Goal: Use online tool/utility: Utilize a website feature to perform a specific function

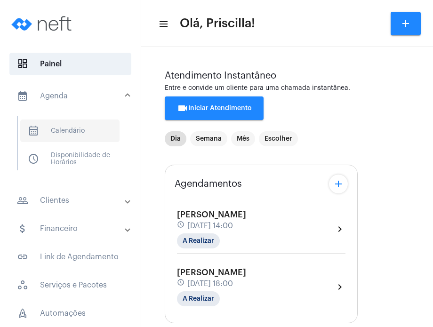
click at [66, 128] on span "calendar_month_outlined Calendário" at bounding box center [69, 130] width 99 height 23
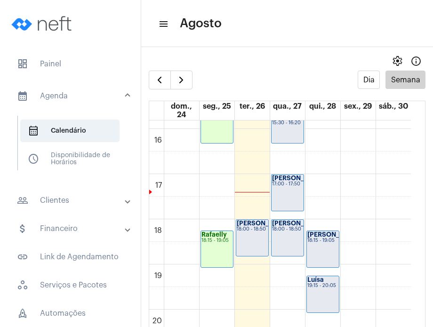
scroll to position [718, 0]
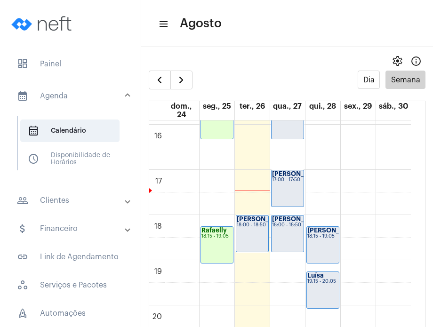
click at [81, 197] on mat-panel-title "people_outline Clientes" at bounding box center [71, 200] width 109 height 11
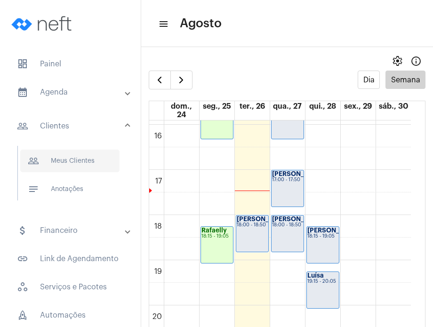
click at [80, 163] on span "people_outline Meus Clientes" at bounding box center [69, 161] width 99 height 23
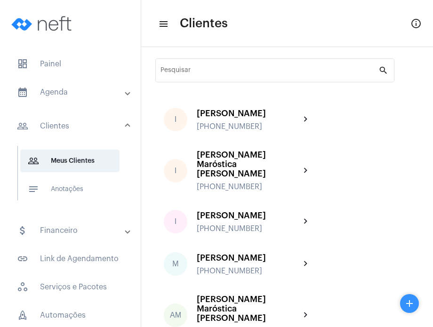
click at [408, 306] on mat-icon "add" at bounding box center [408, 303] width 11 height 11
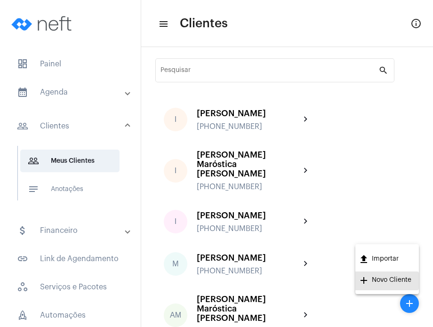
click at [389, 282] on span "add Novo Cliente" at bounding box center [384, 280] width 53 height 19
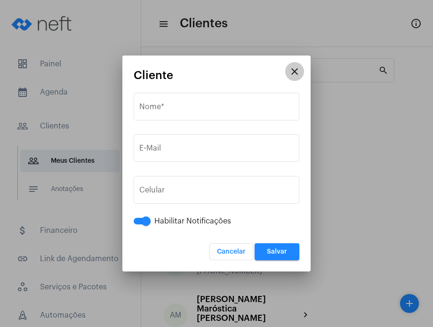
click at [289, 73] on mat-icon "close" at bounding box center [294, 71] width 11 height 11
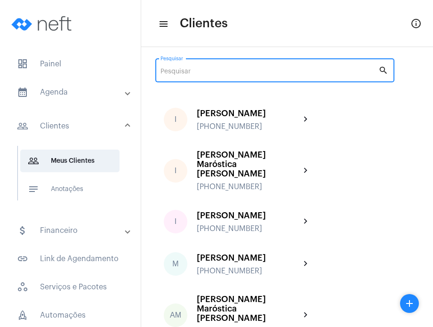
click at [261, 72] on input "Pesquisar" at bounding box center [269, 72] width 218 height 8
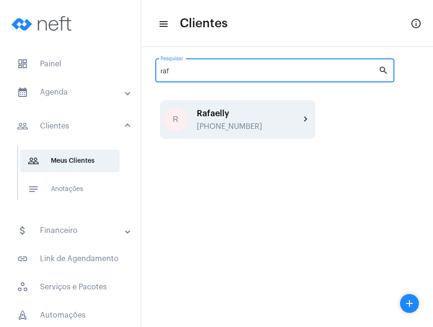
type input "raf"
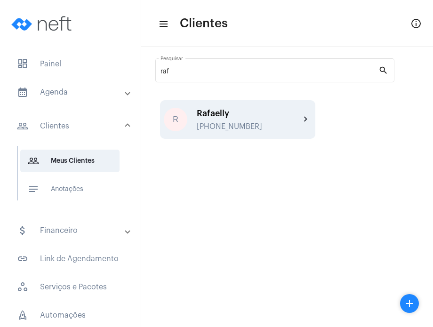
click at [275, 122] on div "[PHONE_NUMBER]" at bounding box center [248, 126] width 103 height 8
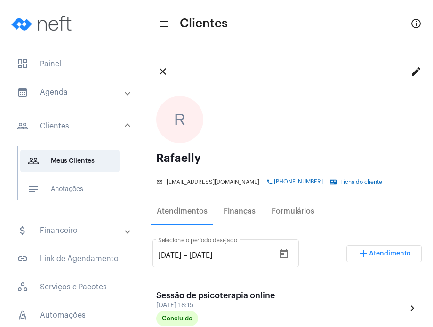
click at [244, 209] on div "Enviar whatsapp para cliente" at bounding box center [279, 204] width 105 height 15
click at [242, 213] on mat-tooltip-component "Enviar whatsapp para cliente" at bounding box center [279, 203] width 128 height 37
click at [235, 209] on div "Finanças" at bounding box center [239, 211] width 32 height 8
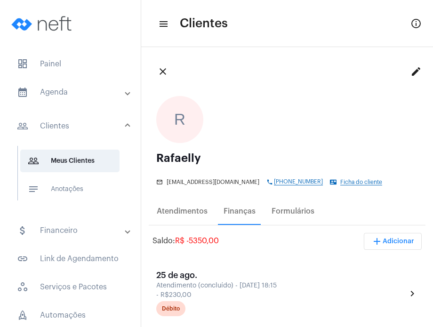
click at [385, 242] on span "add Adicionar" at bounding box center [392, 241] width 43 height 7
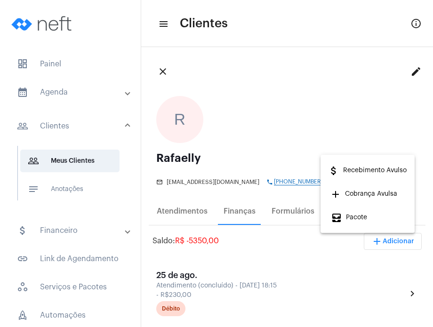
click at [366, 195] on span "add Cobrança Avulsa" at bounding box center [364, 193] width 66 height 17
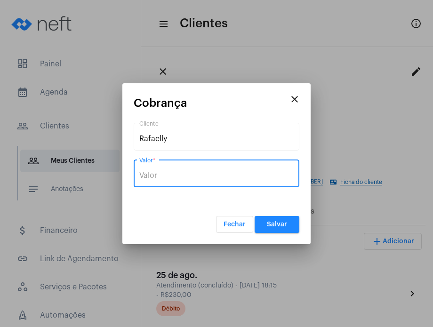
click at [245, 174] on input "Valor *" at bounding box center [216, 175] width 154 height 8
type input "R$ 460"
click at [273, 221] on span "Salvar" at bounding box center [277, 224] width 20 height 7
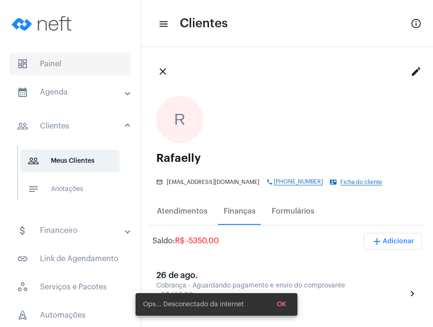
click at [66, 55] on span "dashboard Painel" at bounding box center [70, 64] width 122 height 23
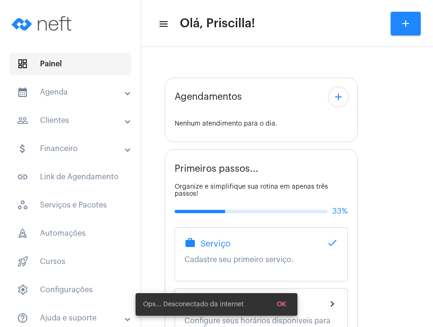
type input "[URL][DOMAIN_NAME]"
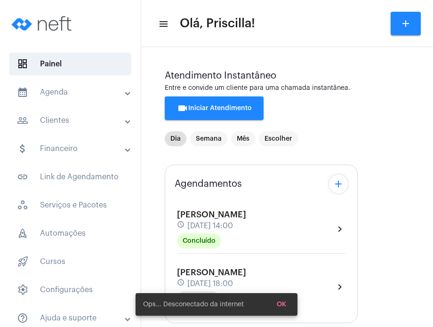
click at [240, 274] on span "[PERSON_NAME]" at bounding box center [211, 272] width 69 height 8
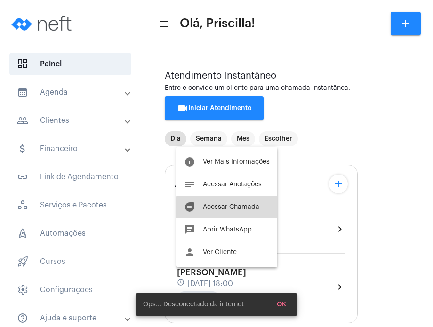
click at [247, 208] on span "Acessar Chamada" at bounding box center [231, 207] width 56 height 7
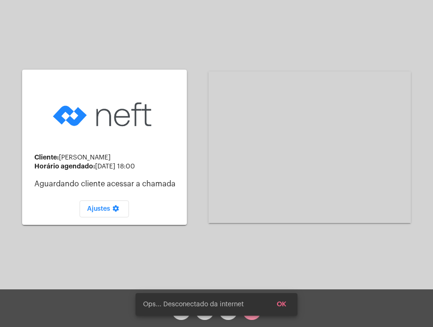
click at [286, 302] on button "OK" at bounding box center [281, 304] width 24 height 17
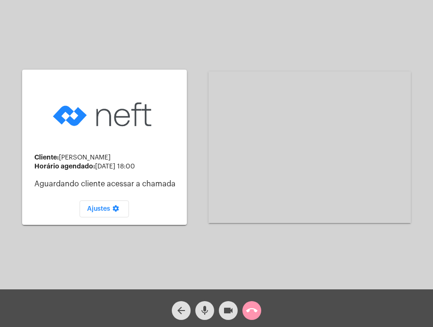
click at [20, 51] on div "Cliente: [PERSON_NAME] agendado: [DATE] 18:00 Aguardando cliente acessar a cham…" at bounding box center [216, 145] width 431 height 289
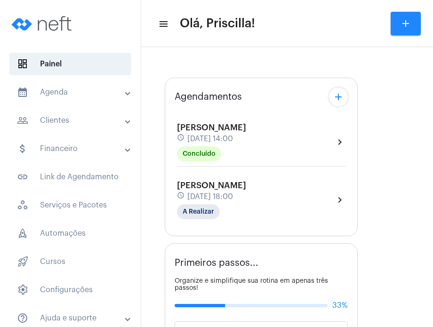
click at [246, 203] on div "[PERSON_NAME] schedule [DATE] 18:00 A Realizar" at bounding box center [211, 200] width 69 height 39
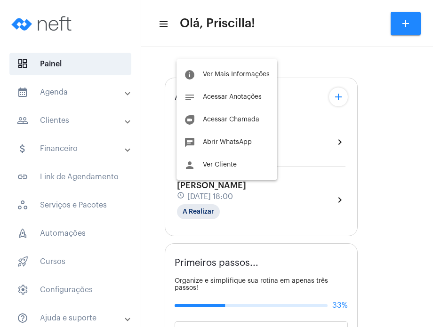
type input "[URL][DOMAIN_NAME]"
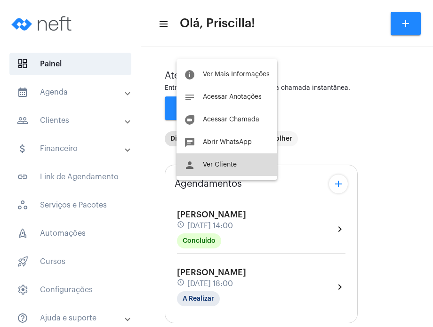
click at [221, 159] on button "person Ver Cliente" at bounding box center [226, 164] width 101 height 23
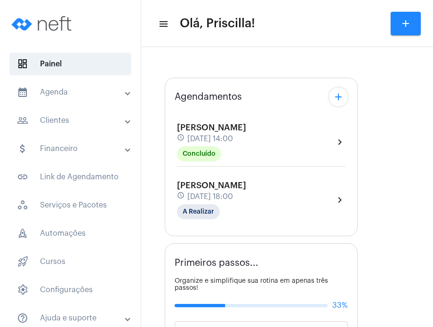
type input "[URL][DOMAIN_NAME]"
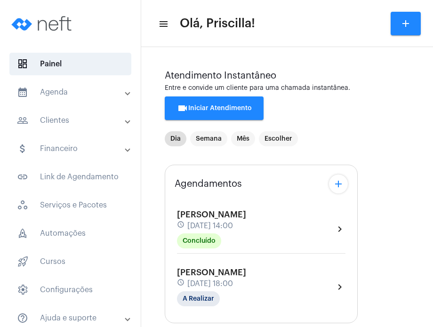
click at [233, 282] on span "[DATE] 18:00" at bounding box center [210, 283] width 46 height 8
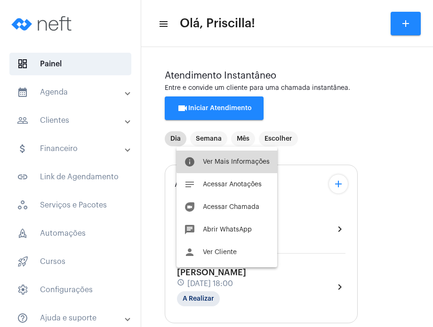
click at [247, 158] on button "info Ver Mais Informações" at bounding box center [226, 161] width 101 height 23
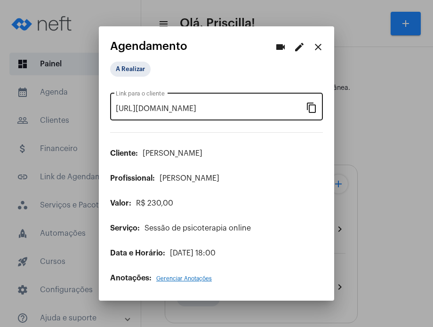
click at [311, 107] on mat-icon "content_copy" at bounding box center [311, 107] width 11 height 11
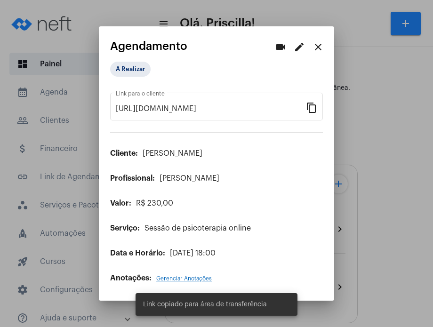
click at [382, 227] on div at bounding box center [216, 163] width 433 height 327
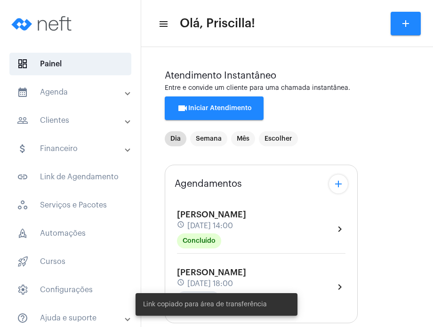
click at [294, 268] on div "[PERSON_NAME] schedule [DATE] 18:00 A Realizar chevron_right" at bounding box center [261, 287] width 168 height 39
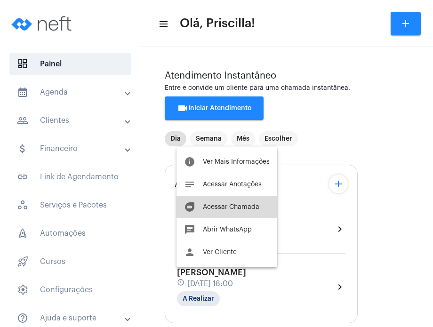
click at [255, 211] on button "duo [PERSON_NAME]" at bounding box center [226, 207] width 101 height 23
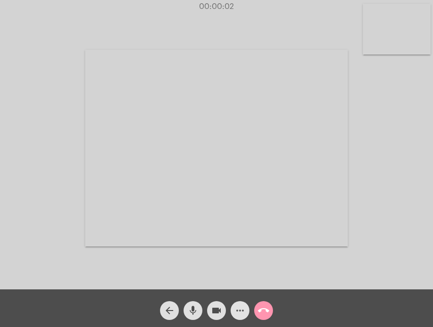
click at [238, 314] on mat-icon "more_horiz" at bounding box center [239, 310] width 11 height 11
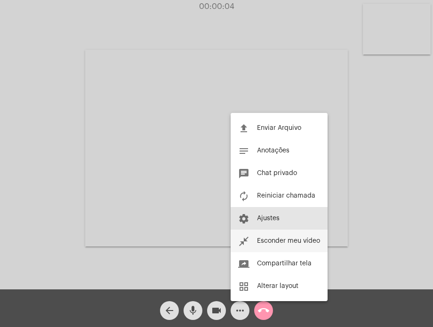
click at [252, 229] on button "settings Ajustes" at bounding box center [278, 218] width 97 height 23
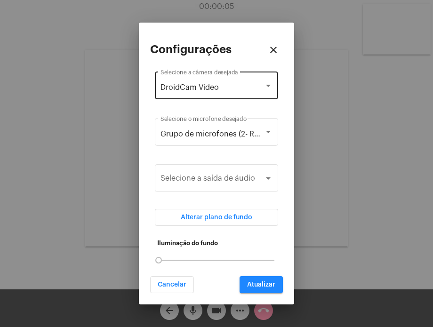
click at [252, 94] on div "DroidCam Video Selecione a câmera desejada" at bounding box center [216, 85] width 112 height 30
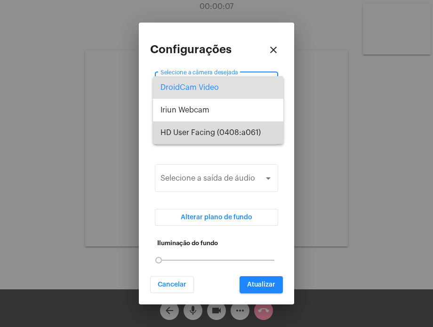
click at [238, 132] on span "HD User Facing (0408:a061)" at bounding box center [217, 132] width 115 height 23
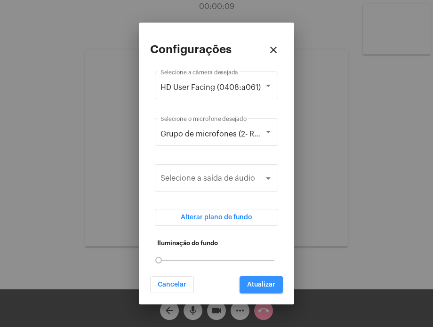
click at [254, 278] on button "Atualizar" at bounding box center [260, 284] width 43 height 17
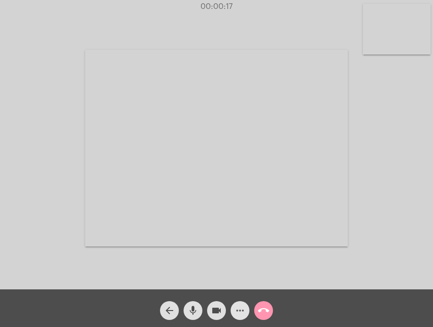
click at [237, 314] on mat-icon "more_horiz" at bounding box center [239, 310] width 11 height 11
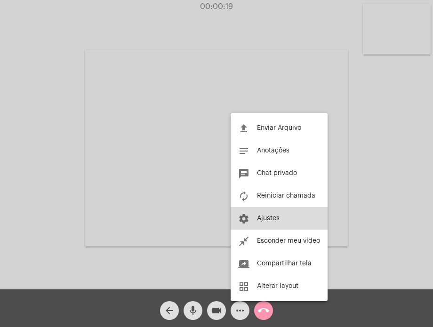
click at [254, 221] on button "settings Ajustes" at bounding box center [278, 218] width 97 height 23
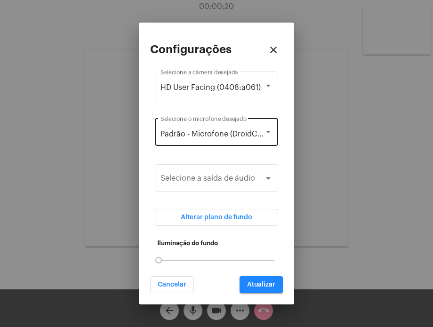
click at [252, 139] on div "Padrão - Microfone (DroidCam Audio) Selecione o microfone desejado" at bounding box center [216, 131] width 112 height 30
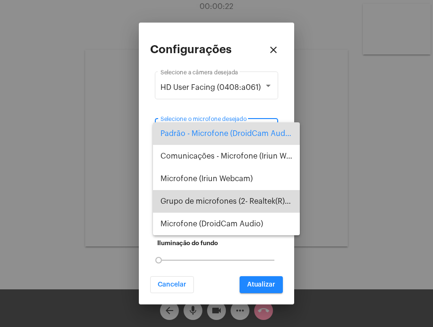
click at [237, 201] on span "Grupo de microfones (2- Realtek(R) Audio)" at bounding box center [226, 201] width 132 height 23
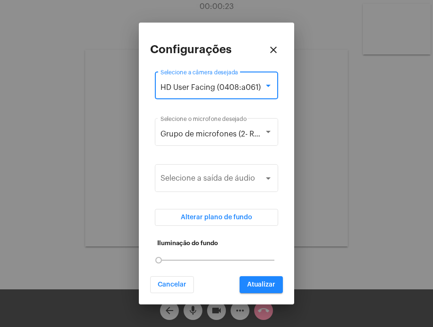
click at [247, 90] on span "HD User Facing (0408:a061)" at bounding box center [210, 88] width 100 height 8
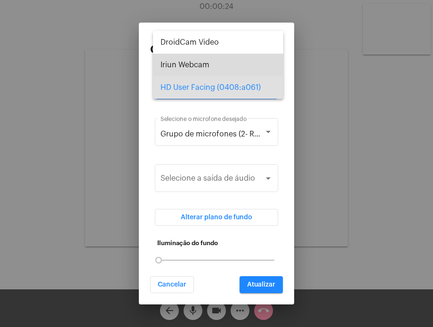
click at [245, 63] on span "Iriun Webcam" at bounding box center [217, 65] width 115 height 23
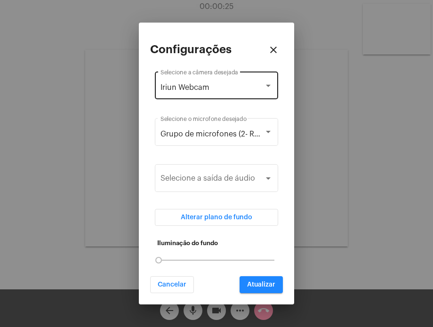
click at [242, 80] on div "Iriun Webcam Selecione a câmera desejada" at bounding box center [216, 85] width 112 height 30
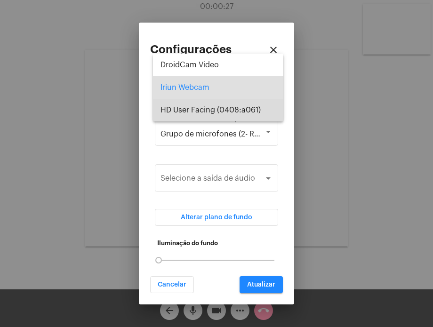
click at [237, 110] on span "HD User Facing (0408:a061)" at bounding box center [217, 110] width 115 height 23
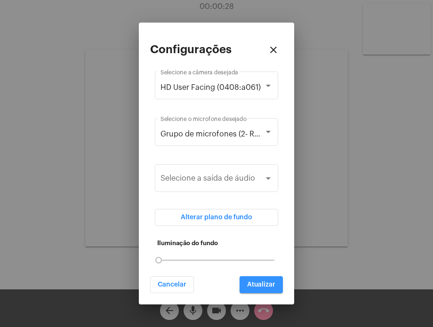
click at [257, 278] on button "Atualizar" at bounding box center [260, 284] width 43 height 17
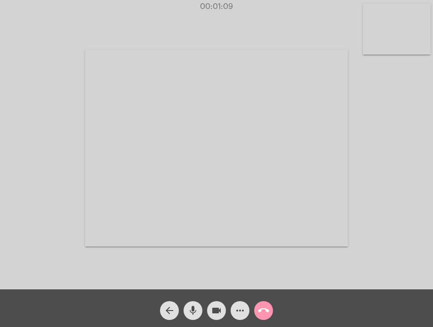
click at [257, 278] on div at bounding box center [216, 148] width 262 height 287
